Goal: Register for event/course

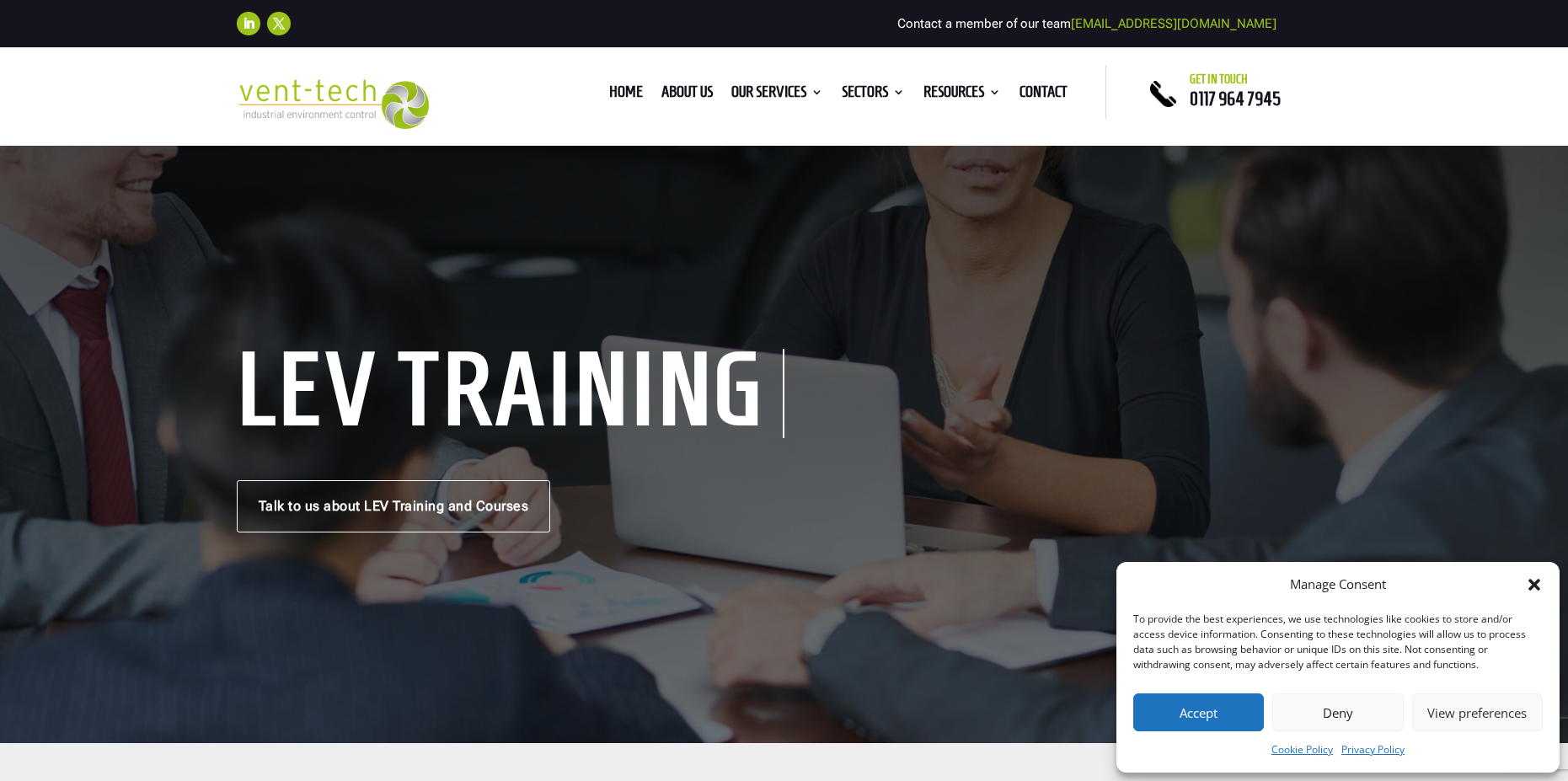
click at [1334, 719] on button "Deny" at bounding box center [1337, 711] width 131 height 38
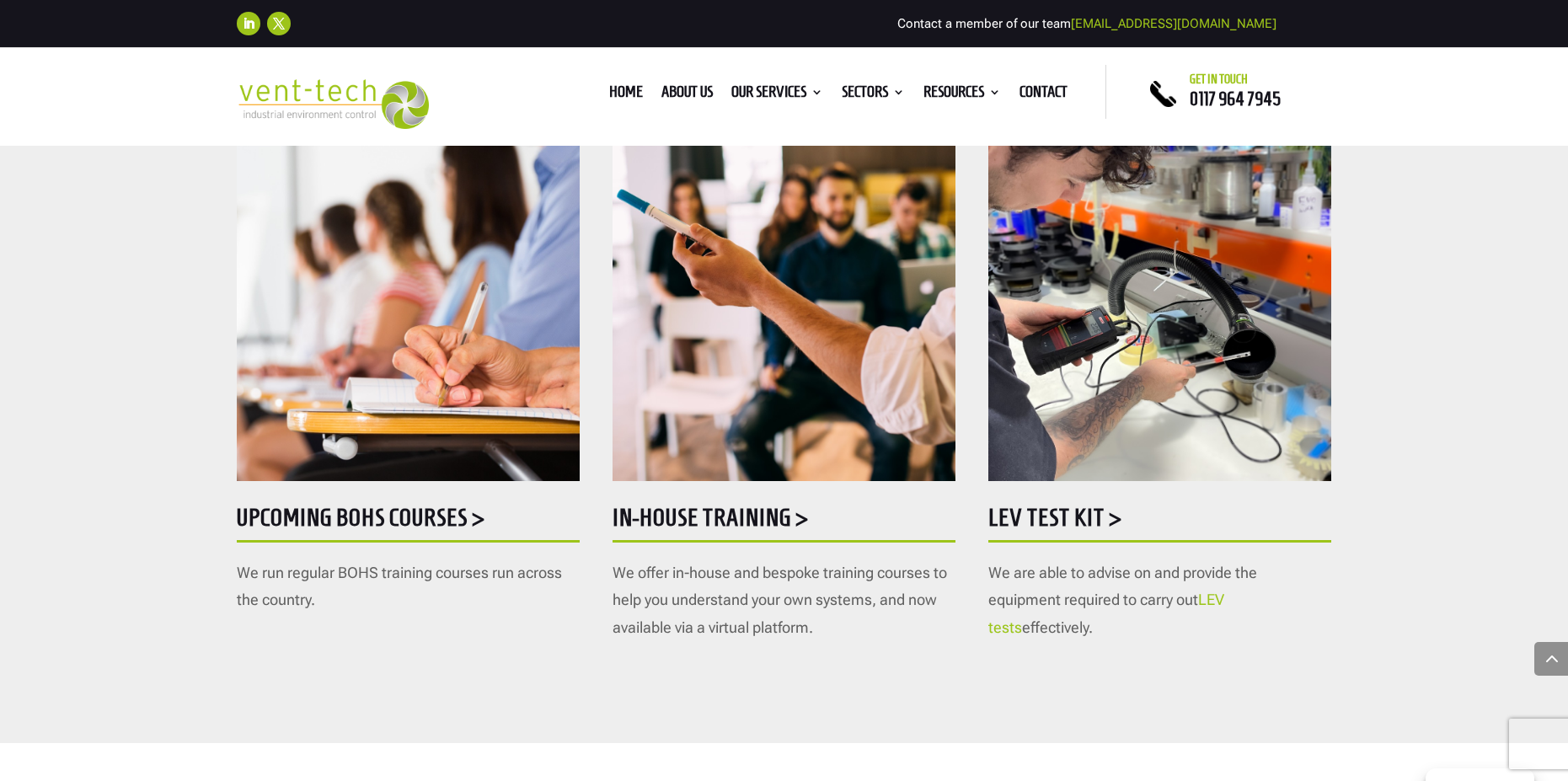
scroll to position [842, 0]
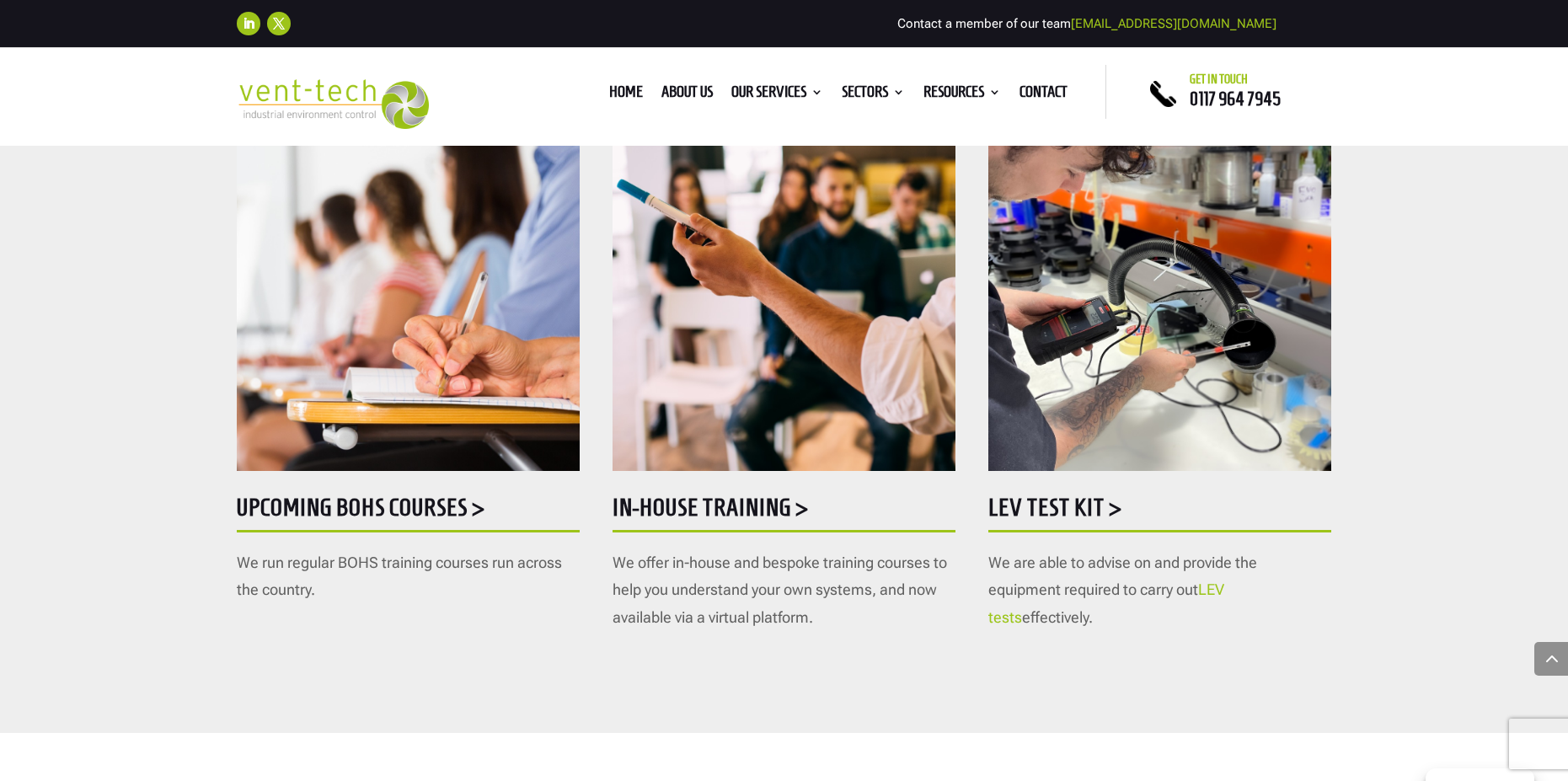
click at [368, 515] on h5 "Upcoming BOHS courses >" at bounding box center [408, 511] width 343 height 33
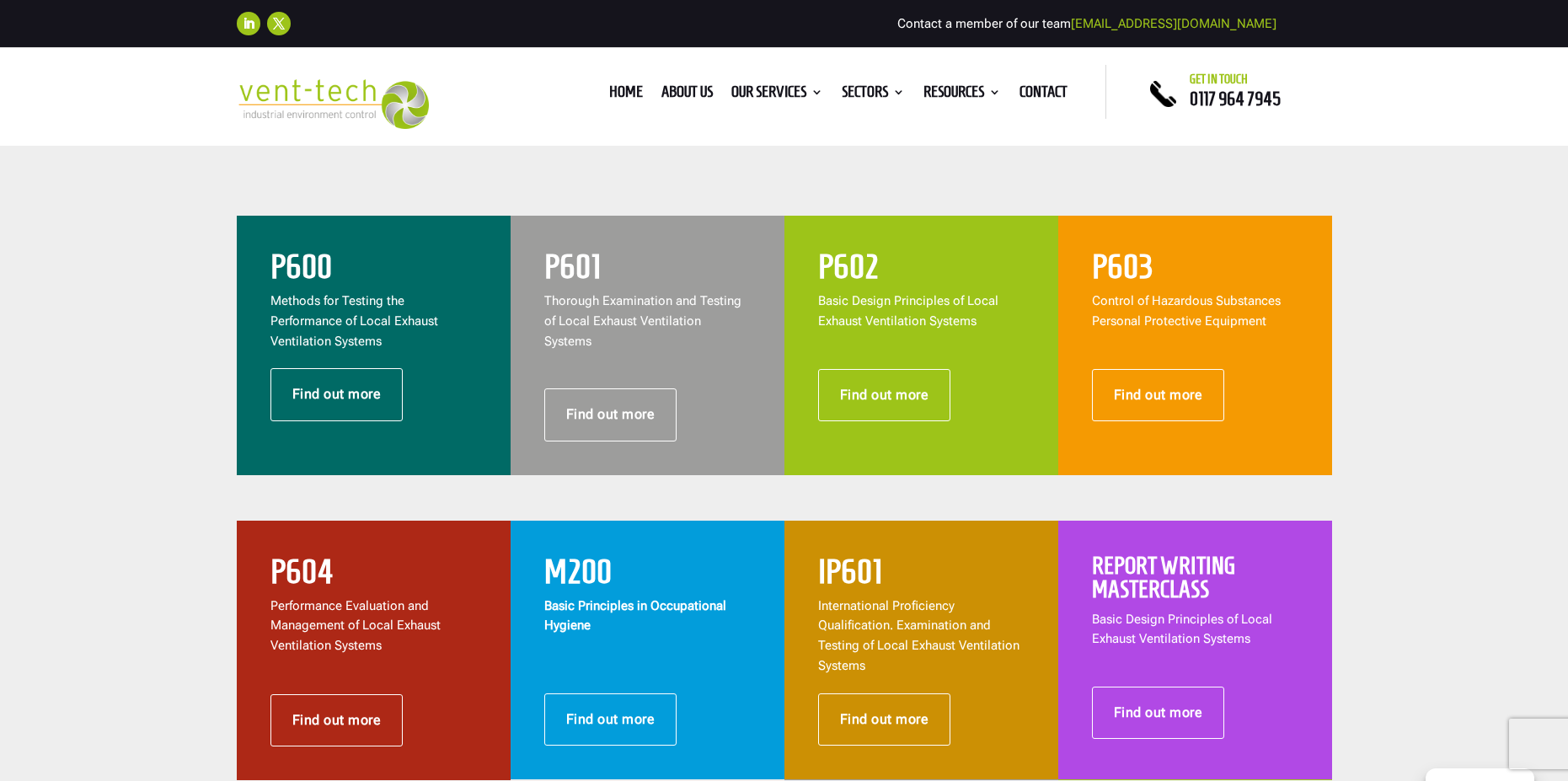
scroll to position [674, 0]
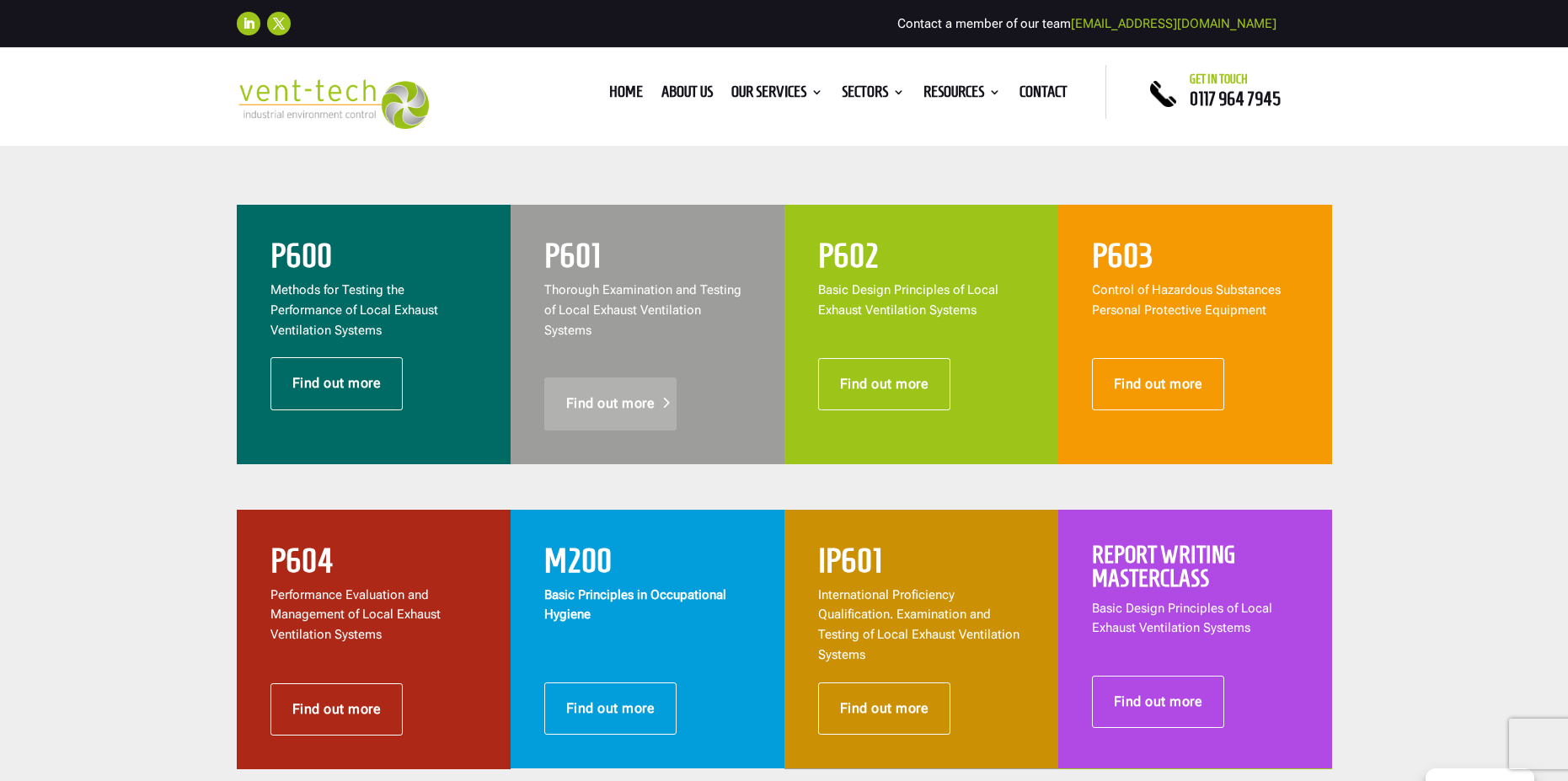
click at [618, 383] on link "Find out more" at bounding box center [611, 403] width 133 height 52
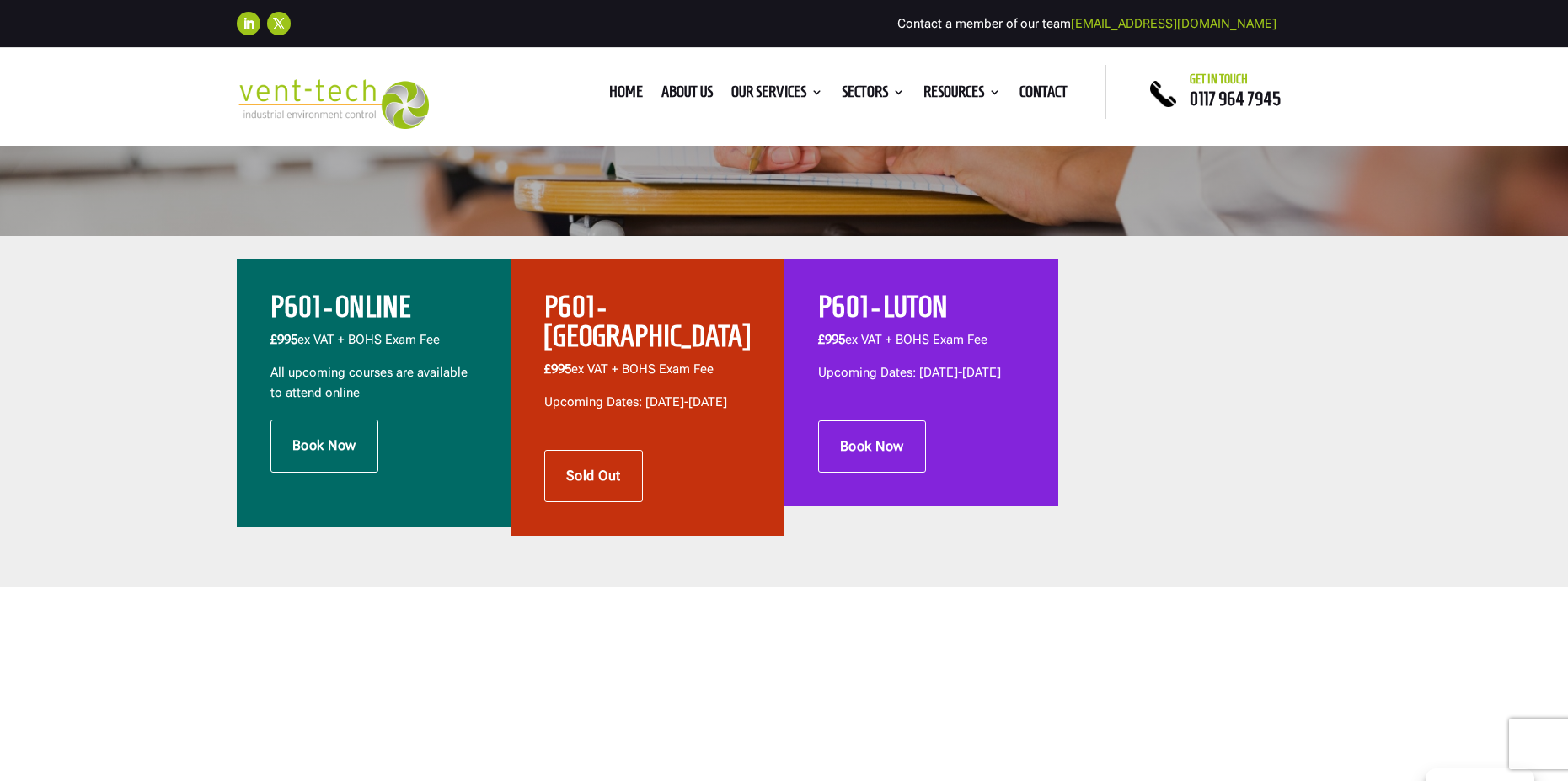
scroll to position [506, 0]
